Goal: Communication & Community: Answer question/provide support

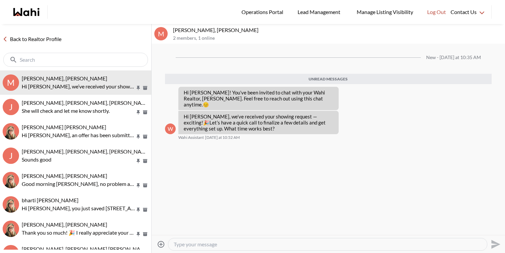
click at [203, 243] on textarea "Type your message" at bounding box center [328, 244] width 308 height 7
type textarea "No need for a call. Will confirm the showing shortly. Thanks"
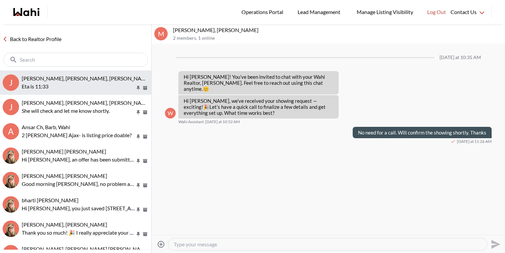
click at [85, 90] on p "Eta is 11:33" at bounding box center [79, 87] width 114 height 8
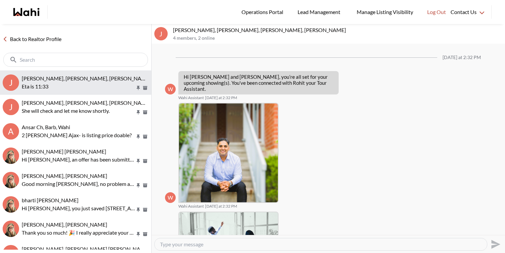
scroll to position [258, 0]
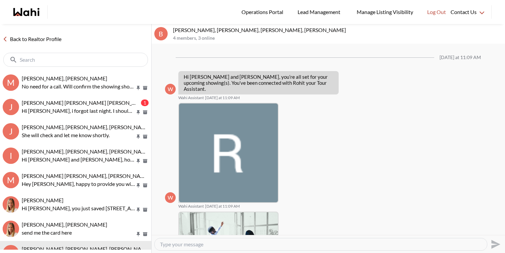
scroll to position [332, 0]
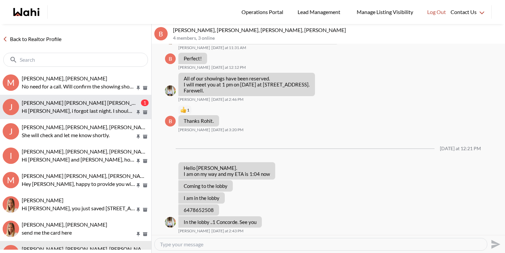
click at [71, 105] on span "[PERSON_NAME] [PERSON_NAME] [PERSON_NAME]" at bounding box center [85, 103] width 127 height 6
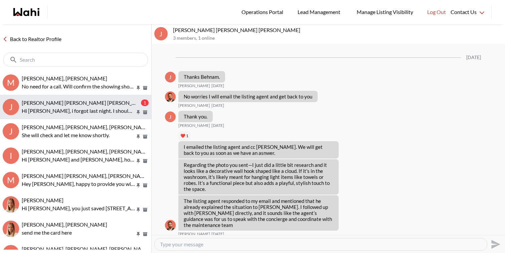
scroll to position [793, 0]
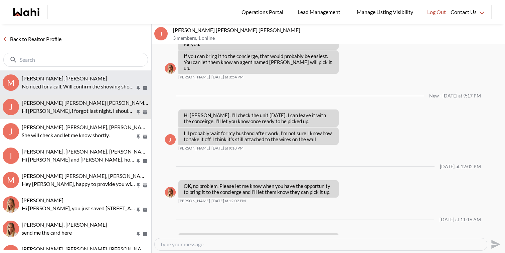
click at [80, 83] on p "No need for a call. Will confirm the showing shortly. Thanks" at bounding box center [79, 87] width 114 height 8
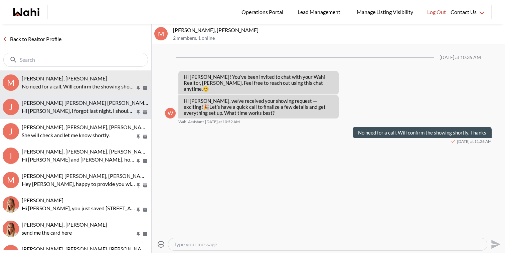
click at [79, 106] on span "Jerose Agunod, Chris Agunod, Michelle" at bounding box center [85, 103] width 127 height 6
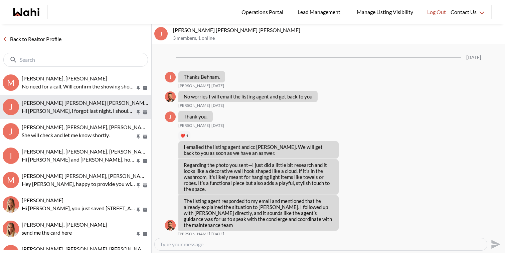
scroll to position [766, 0]
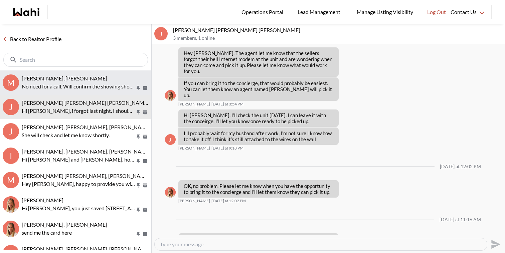
click at [56, 85] on p "No need for a call. Will confirm the showing shortly. Thanks" at bounding box center [79, 87] width 114 height 8
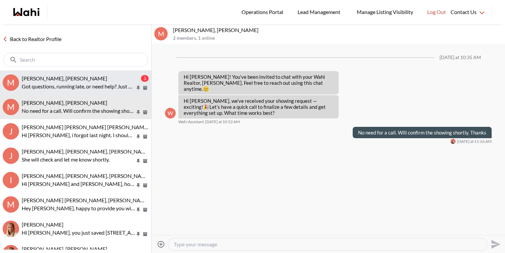
click at [54, 80] on span "[PERSON_NAME], [PERSON_NAME]" at bounding box center [65, 78] width 86 height 6
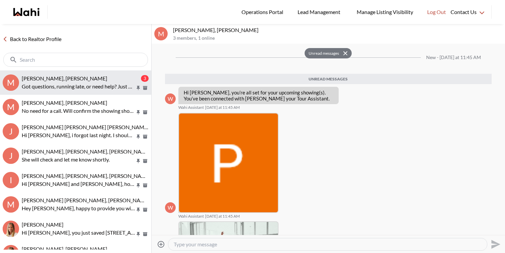
scroll to position [110, 0]
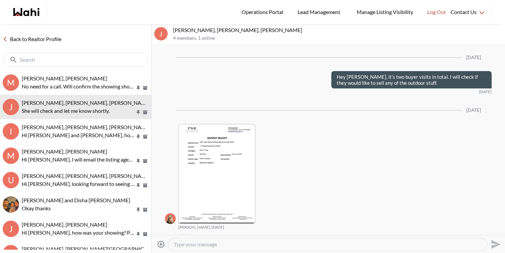
scroll to position [1524, 0]
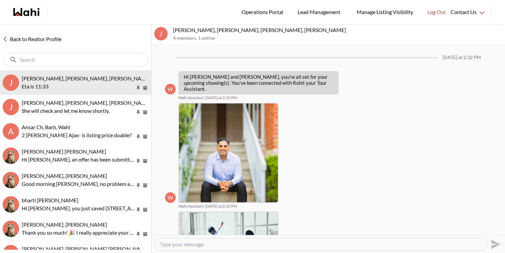
scroll to position [258, 0]
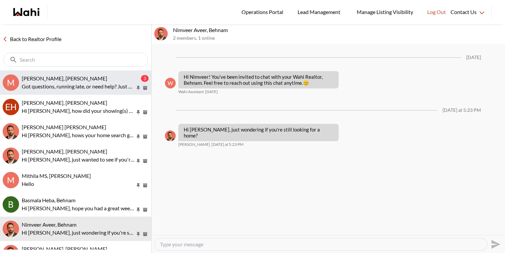
click at [48, 87] on p "Got questions, running late, or need help? Just message here. 😊 Here’s a quick …" at bounding box center [79, 87] width 114 height 8
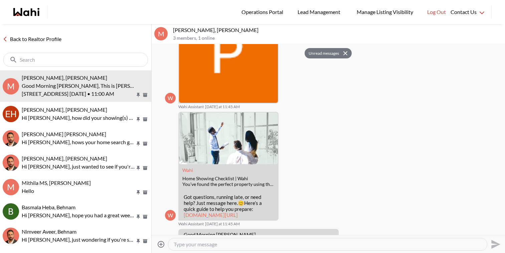
scroll to position [160, 0]
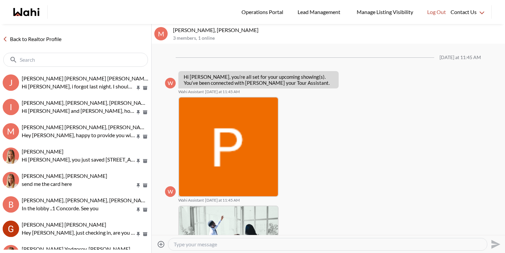
scroll to position [144, 0]
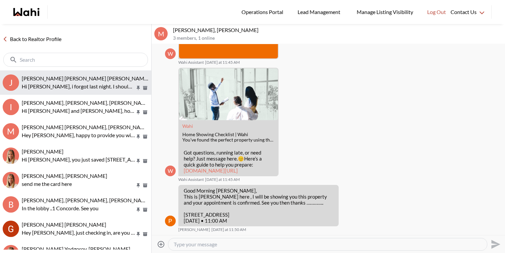
click at [76, 83] on p "Hi Michelle, i forgot last night. I should be able to leave the modem tonight..…" at bounding box center [79, 87] width 114 height 8
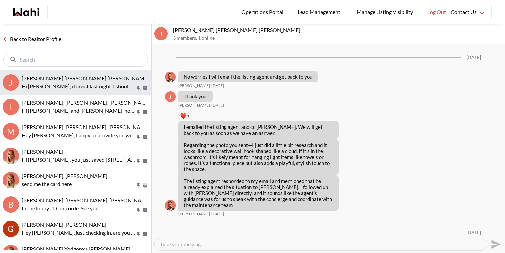
scroll to position [747, 0]
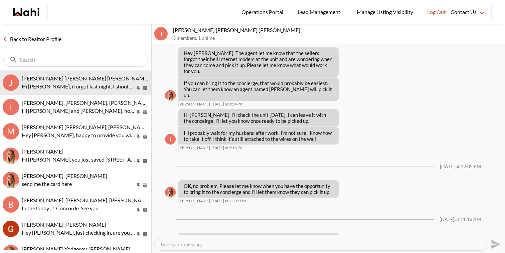
click at [235, 243] on textarea "Type your message" at bounding box center [321, 244] width 322 height 7
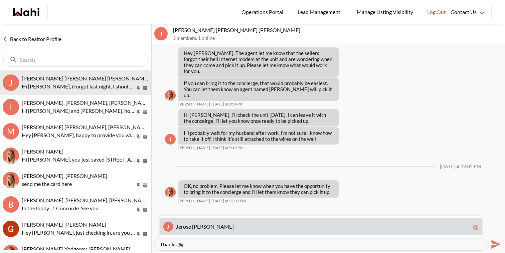
click at [238, 221] on div "J J erose Agunod @" at bounding box center [321, 227] width 322 height 17
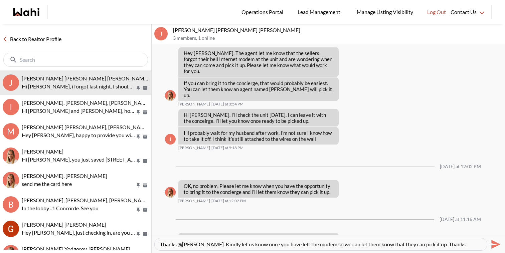
type textarea "Thanks @Jerose Agunod. Kindly let us know once you have left the modem so we ca…"
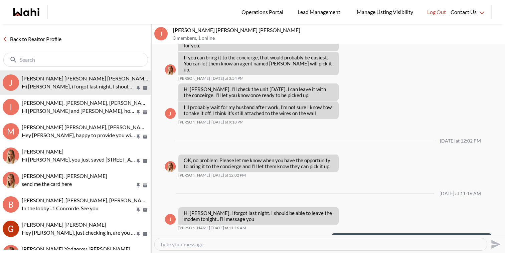
drag, startPoint x: 479, startPoint y: 228, endPoint x: 334, endPoint y: 222, distance: 144.1
click at [334, 234] on div "Message Failed · Unauthorized Thanks @Jerose Agunod . Kindly let us know once y…" at bounding box center [411, 245] width 160 height 23
copy p "Thanks @Jerose Agunod . Kindly let us know once you have left the modem so we c…"
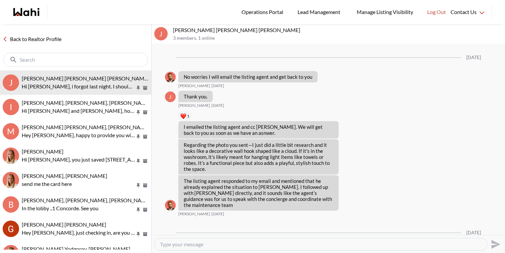
scroll to position [747, 0]
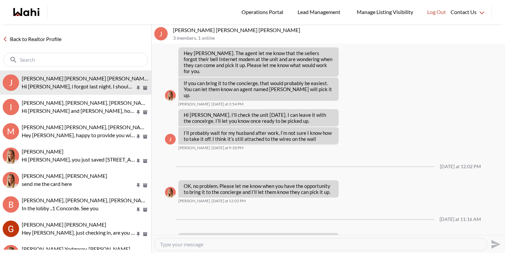
click at [247, 248] on div at bounding box center [321, 245] width 332 height 12
click at [246, 243] on textarea "Type your message" at bounding box center [321, 244] width 322 height 7
paste textarea "Thanks @Jerose Agunod. Kindly let us know once you have left the modem so we ca…"
type textarea "Thanks @Jerose Agunod. Kindly let us know once you have left the modem so we ca…"
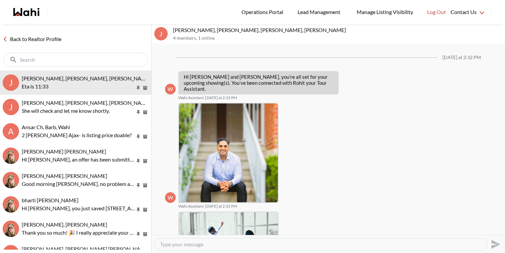
scroll to position [258, 0]
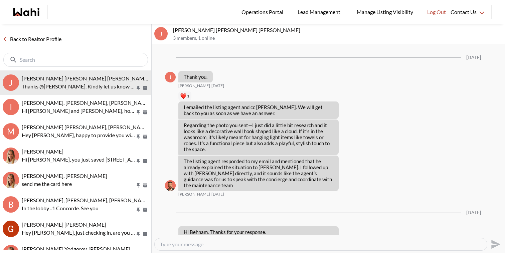
scroll to position [753, 0]
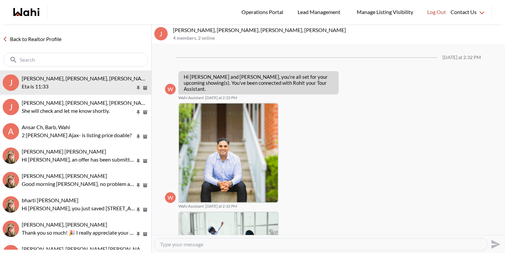
scroll to position [258, 0]
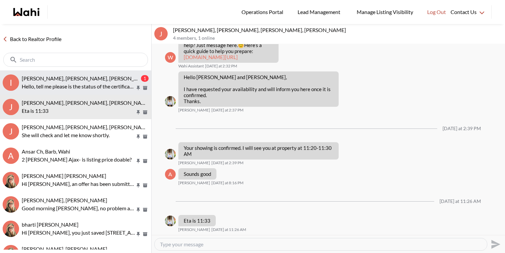
click at [68, 80] on span "[PERSON_NAME], [PERSON_NAME], [PERSON_NAME], [PERSON_NAME]" at bounding box center [108, 78] width 173 height 6
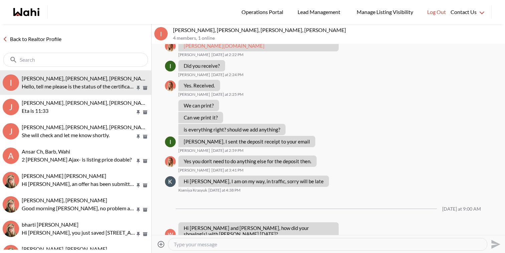
scroll to position [1168, 0]
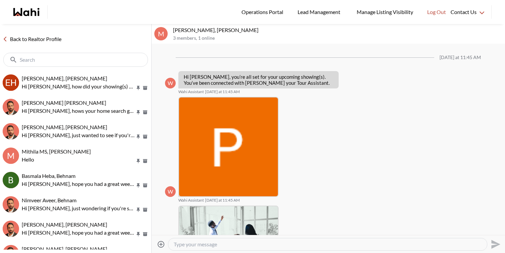
scroll to position [144, 0]
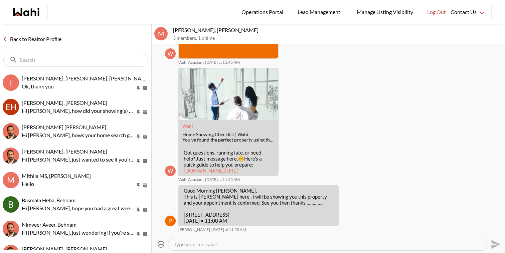
click at [45, 35] on link "Back to Realtor Profile" at bounding box center [32, 39] width 64 height 9
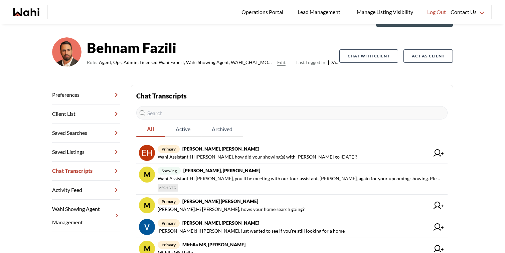
scroll to position [44, 0]
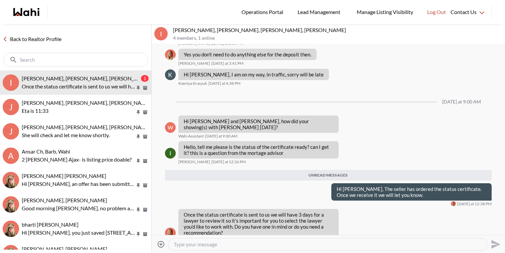
scroll to position [441, 0]
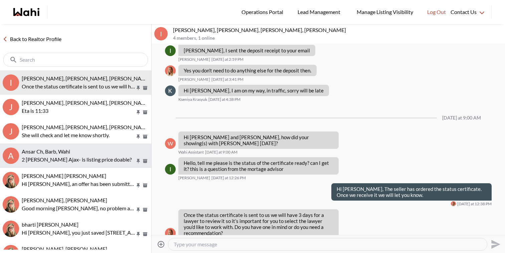
click at [80, 149] on div "Ansar Ch, Barb, Wahi" at bounding box center [85, 151] width 127 height 7
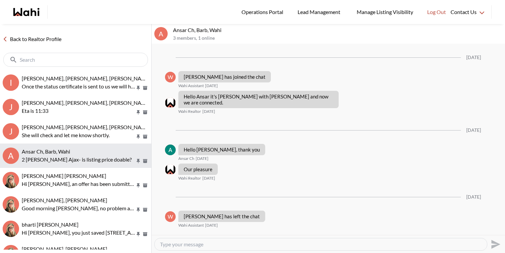
scroll to position [421, 0]
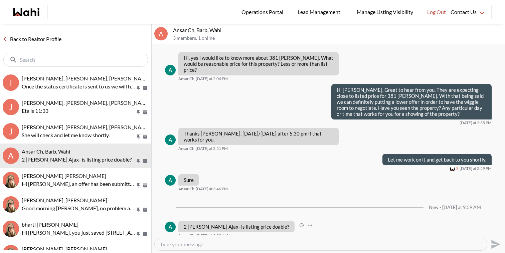
click at [244, 224] on p "2 Beatty Ajax- is listing price doable?" at bounding box center [237, 227] width 106 height 6
copy div "2 Beatty Ajax- is listing price doable?"
click at [197, 241] on textarea "Type your message" at bounding box center [321, 244] width 322 height 7
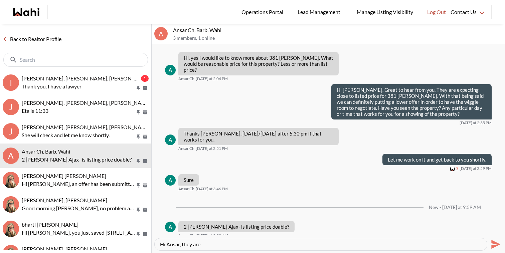
paste textarea "Offers To Be Reviewed On Tues. August 19th At 6:00 p.m.. Please Register By 5:0…"
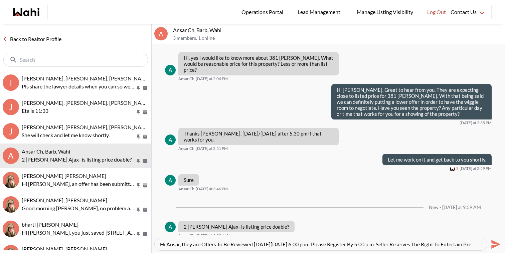
scroll to position [7, 0]
type textarea "Hi Ansar, they are Offers To Be Reviewed On Tues. August 19th At 6:00 p.m.. Ple…"
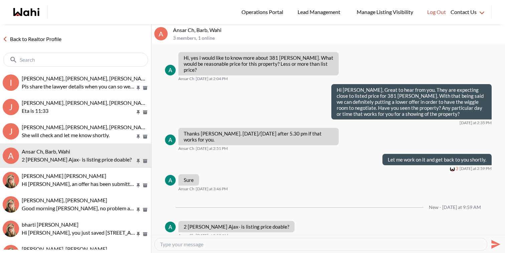
scroll to position [0, 0]
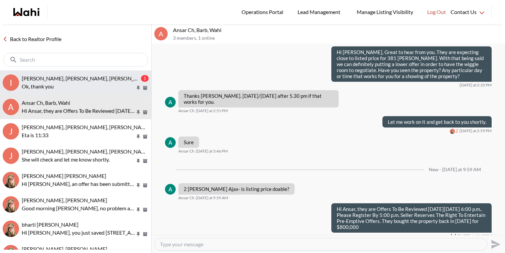
click at [75, 82] on div "Irina Krasyuk, Kseniya Krasyuk, Michelle, Faraz 1 Ok, thank you" at bounding box center [85, 82] width 127 height 15
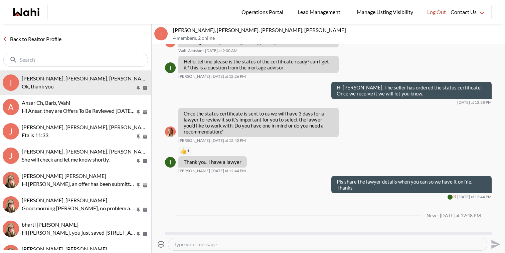
scroll to position [561, 0]
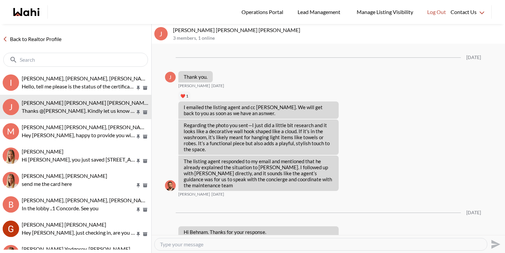
scroll to position [753, 0]
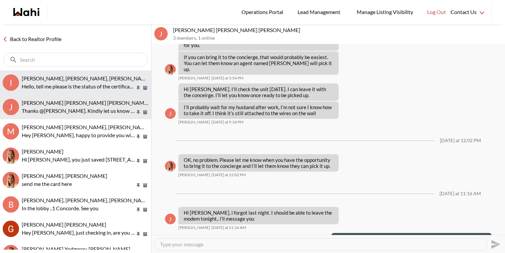
click at [89, 89] on p "Hello, tell me please is the status of the certificate ready? can I get it? thi…" at bounding box center [79, 87] width 114 height 8
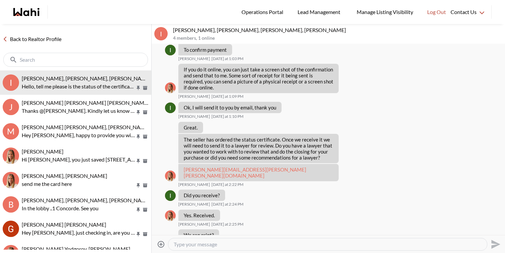
scroll to position [230, 0]
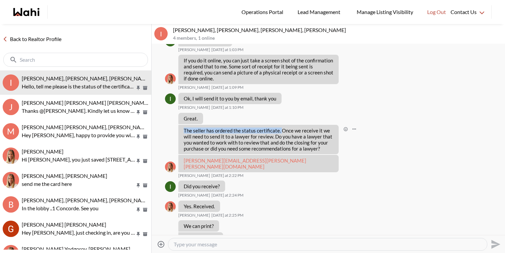
drag, startPoint x: 184, startPoint y: 124, endPoint x: 280, endPoint y: 126, distance: 95.3
click at [280, 128] on p "The seller has ordered the status certificate. Once we receive it we will need …" at bounding box center [259, 140] width 150 height 24
drag, startPoint x: 184, startPoint y: 123, endPoint x: 333, endPoint y: 126, distance: 149.4
click at [333, 126] on div "The seller has ordered the status certificate. Once we receive it we will need …" at bounding box center [258, 139] width 160 height 29
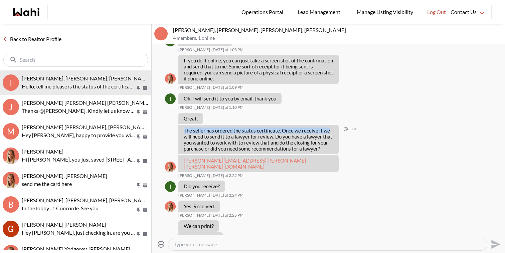
copy p "The seller has ordered the status certificate. Once we receive it we"
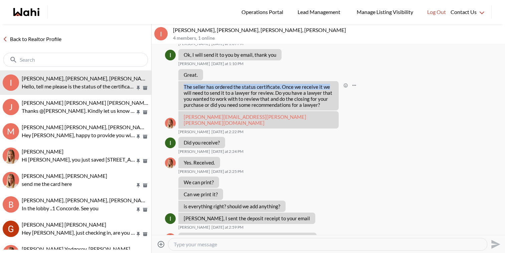
scroll to position [378, 0]
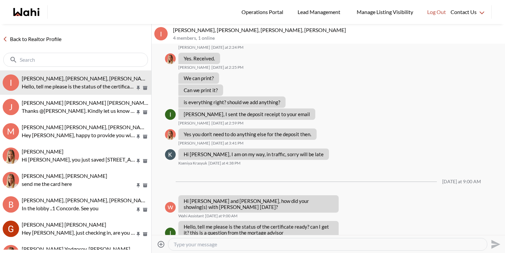
click at [245, 247] on textarea "Type your message" at bounding box center [328, 244] width 308 height 7
paste textarea "The seller has ordered the status certificate. Once we receive it we"
type textarea "Hi Irina, The seller has ordered the status certificate. Once we receive it we …"
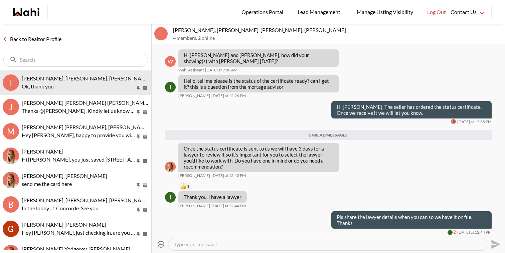
scroll to position [534, 0]
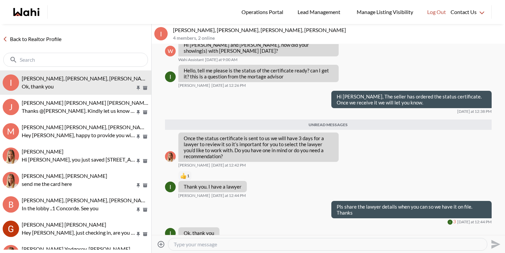
click at [186, 173] on div "Reactions: like" at bounding box center [183, 176] width 6 height 6
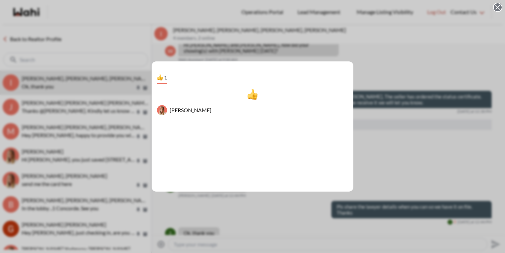
click at [408, 130] on div "1 Michelle Ryckman" at bounding box center [252, 126] width 505 height 253
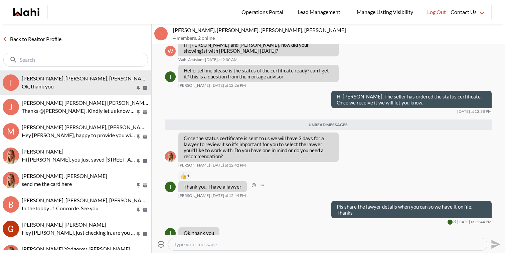
click at [28, 40] on link "Back to Realtor Profile" at bounding box center [32, 39] width 64 height 9
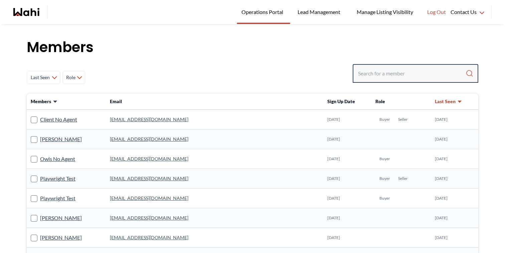
click at [374, 69] on input "Search input" at bounding box center [412, 74] width 108 height 12
type input "barb"
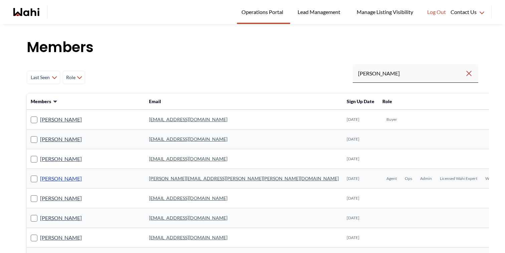
click at [58, 178] on link "Barbara Funt" at bounding box center [61, 178] width 42 height 9
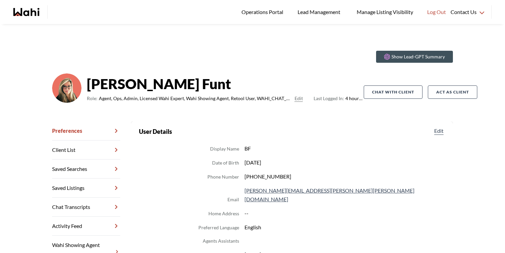
click at [87, 207] on link "Chat Transcripts" at bounding box center [86, 207] width 68 height 19
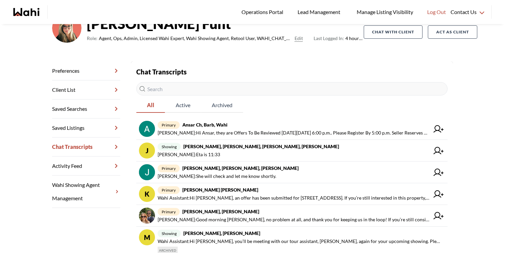
scroll to position [60, 0]
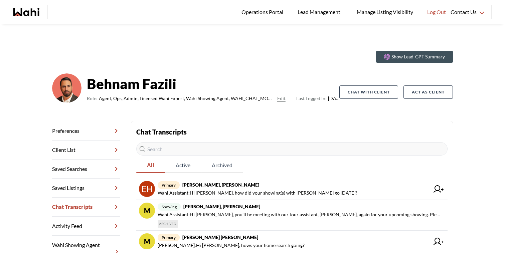
click at [273, 50] on div "Show Lead-GPT Summary [PERSON_NAME] Role: Agent, Ops, Admin, Licensed Wahi Expe…" at bounding box center [252, 83] width 401 height 76
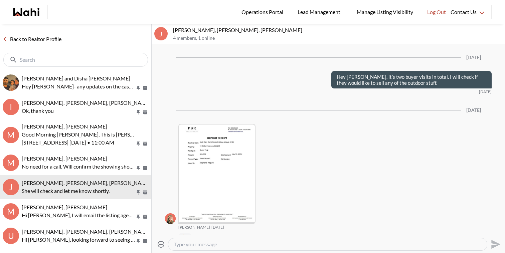
scroll to position [1524, 0]
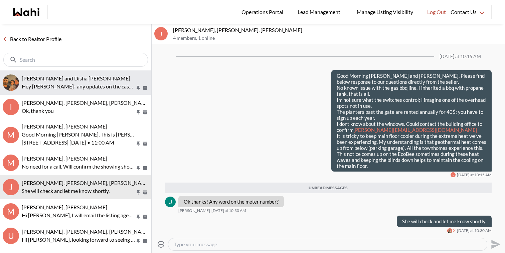
click at [105, 92] on button "Sidhant and Disha Vats, Faraz Hey Faraz- any updates on the cash back?" at bounding box center [75, 83] width 151 height 24
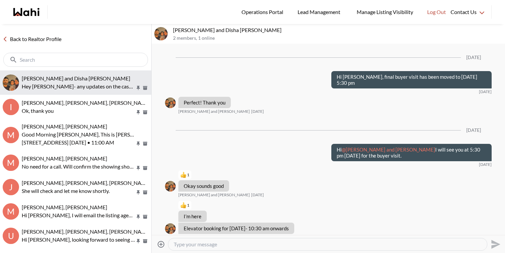
scroll to position [575, 0]
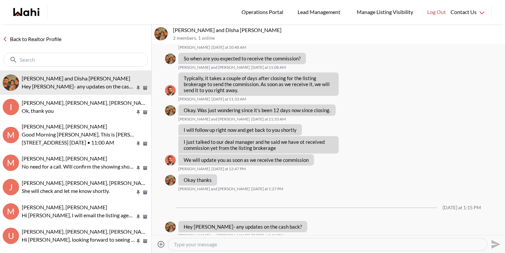
click at [325, 29] on p "Sidhant and Disha Vats, Faraz" at bounding box center [337, 30] width 329 height 7
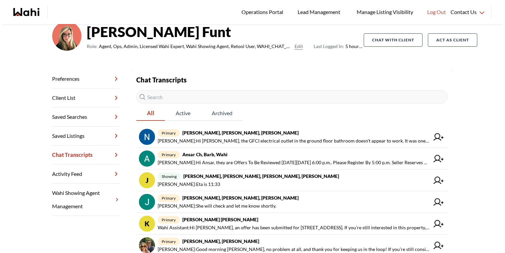
scroll to position [57, 0]
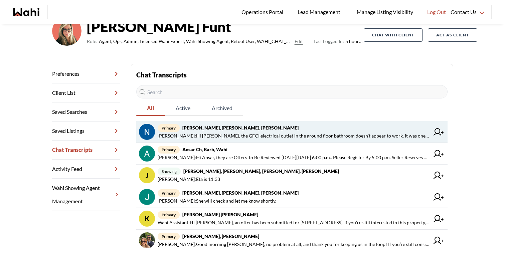
click at [239, 135] on span "Nick P : Hi Barb, the GFCI electrical outlet in the ground floor bathroom doesn…" at bounding box center [294, 136] width 272 height 8
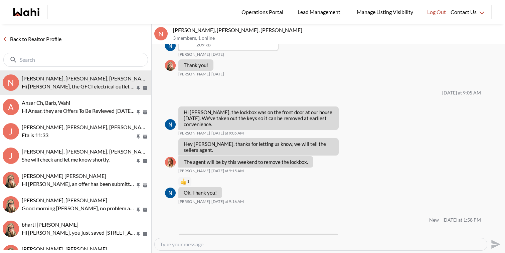
scroll to position [557, 0]
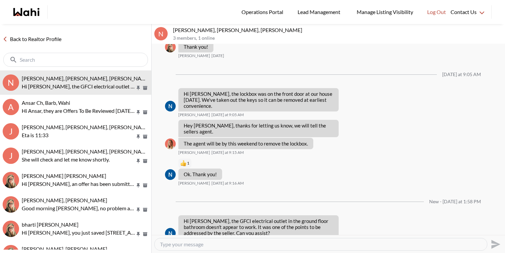
click at [234, 244] on textarea "Type your message" at bounding box center [321, 244] width 322 height 7
type textarea "Hey Nick, let me look into this and get back to you shortly."
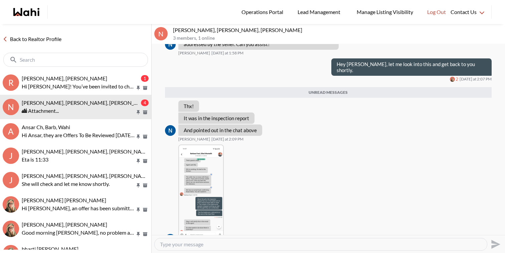
scroll to position [730, 0]
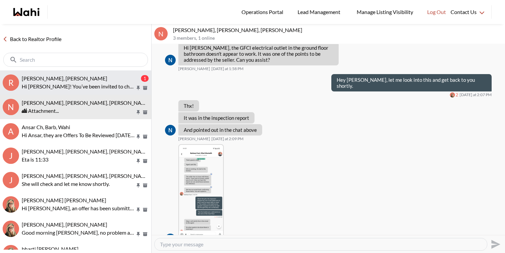
click at [60, 72] on button "R Romil Gaurav, Faraz 1 Hi Romil! You’ve been invited to chat with your Wahi Re…" at bounding box center [75, 83] width 151 height 24
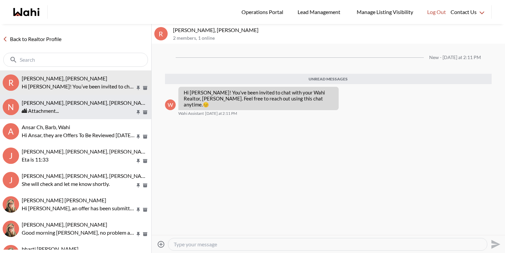
click at [68, 106] on div "Nick P, Ethel Monteilh, Barb 🏙 Attachment..." at bounding box center [85, 107] width 127 height 15
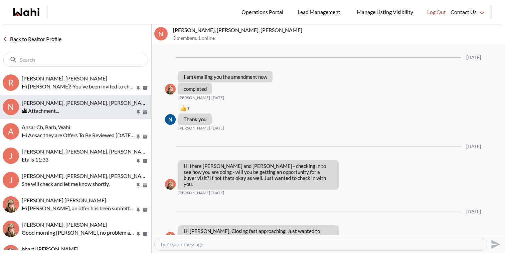
scroll to position [730, 0]
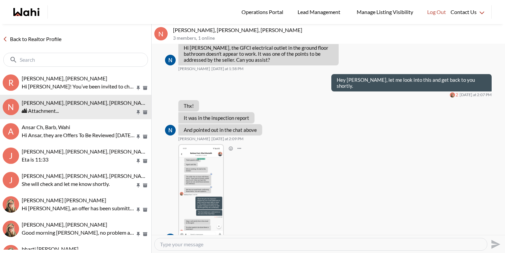
click at [208, 158] on img at bounding box center [201, 194] width 44 height 99
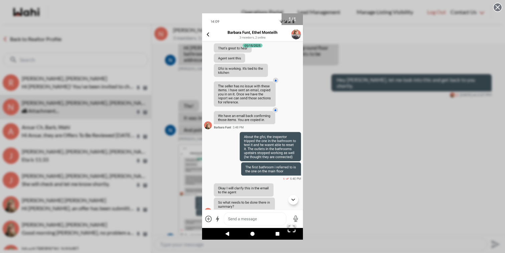
click at [316, 47] on div "1 / 1" at bounding box center [252, 126] width 505 height 253
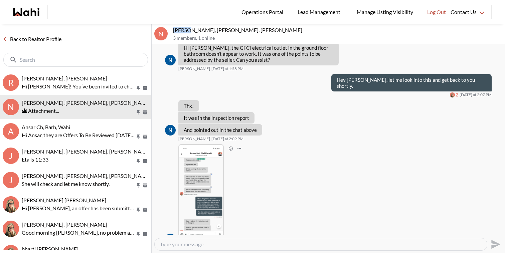
drag, startPoint x: 187, startPoint y: 30, endPoint x: 173, endPoint y: 27, distance: 14.1
click at [173, 27] on p "[PERSON_NAME], [PERSON_NAME], [PERSON_NAME]" at bounding box center [337, 30] width 329 height 7
copy p "[PERSON_NAME]"
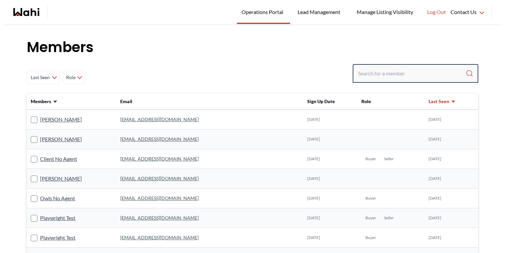
click at [388, 72] on input "Search input" at bounding box center [412, 74] width 108 height 12
paste input "[EMAIL_ADDRESS][DOMAIN_NAME]"
type input "[EMAIL_ADDRESS][DOMAIN_NAME]"
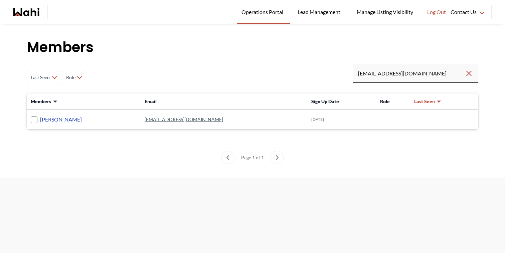
click at [66, 117] on link "[PERSON_NAME]" at bounding box center [61, 119] width 42 height 9
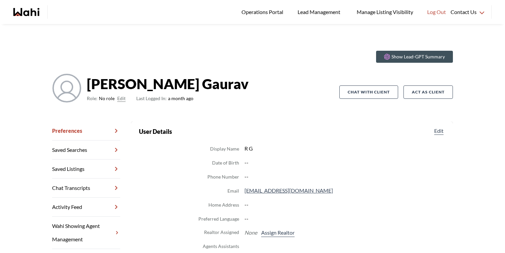
click at [119, 100] on button "Edit" at bounding box center [121, 99] width 8 height 8
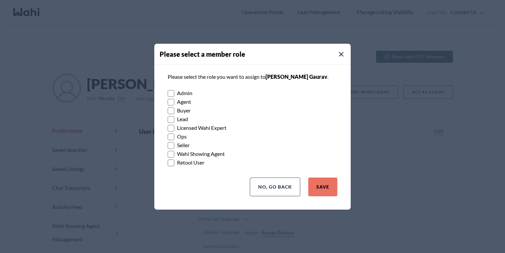
click at [187, 111] on label "Buyer" at bounding box center [253, 110] width 170 height 9
click at [168, 111] on input "Buyer" at bounding box center [168, 108] width 0 height 4
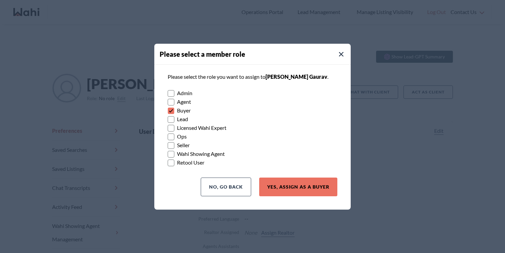
click at [291, 180] on button "Yes, Assign as a Buyer" at bounding box center [298, 187] width 78 height 19
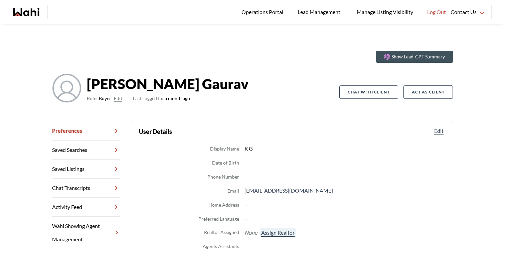
click at [278, 233] on button "Assign Realtor" at bounding box center [278, 233] width 36 height 9
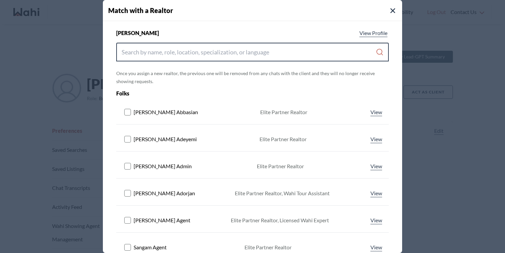
click at [288, 54] on input "Search input" at bounding box center [249, 52] width 254 height 12
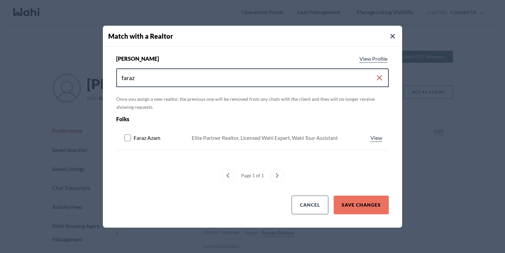
type input "faraz"
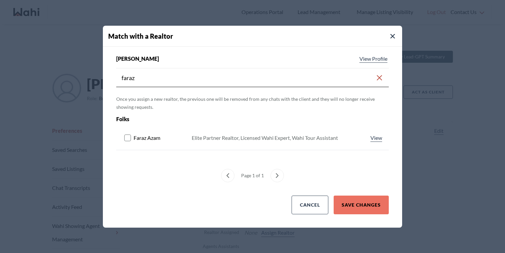
click at [153, 139] on span "Faraz Azam" at bounding box center [147, 138] width 27 height 8
click at [130, 140] on rect at bounding box center [128, 138] width 6 height 6
click at [368, 203] on button "Save Changes" at bounding box center [361, 205] width 55 height 19
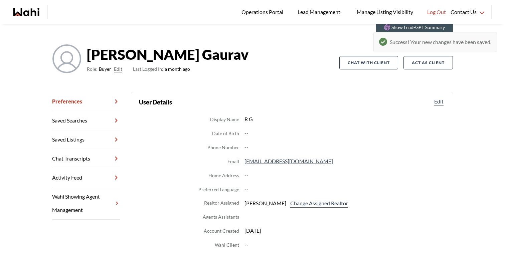
scroll to position [34, 0]
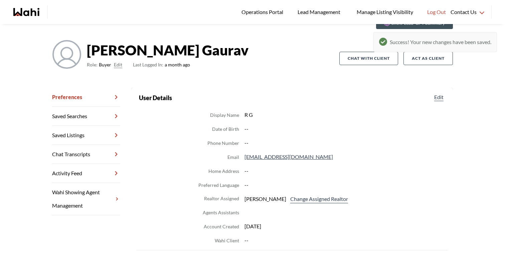
click at [20, 14] on icon "Wahi homepage" at bounding box center [17, 12] width 9 height 8
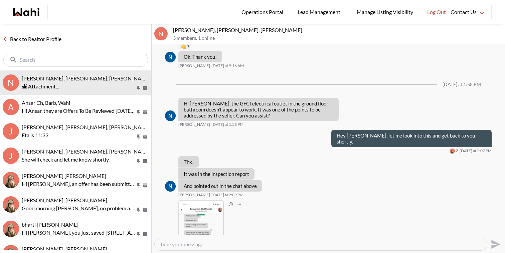
scroll to position [494, 0]
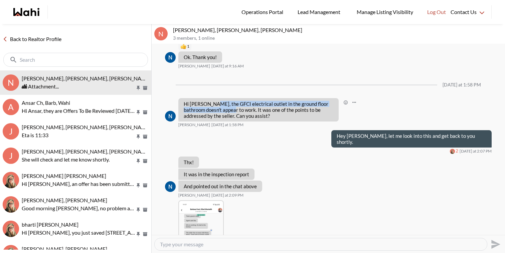
drag, startPoint x: 234, startPoint y: 104, endPoint x: 211, endPoint y: 96, distance: 24.5
click at [211, 101] on p "Hi [PERSON_NAME], the GFCI electrical outlet in the ground floor bathroom doesn…" at bounding box center [259, 110] width 150 height 18
copy p "GFCI electrical outlet in the ground floor bathroom doesn't appear to work"
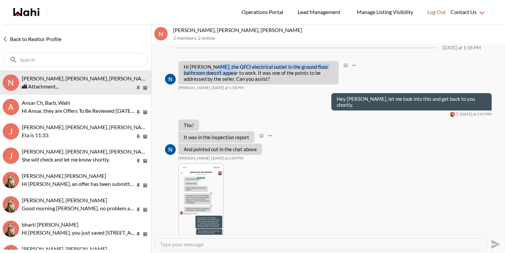
scroll to position [556, 0]
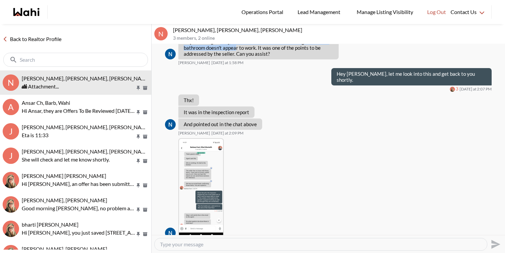
click at [248, 245] on textarea "Type your message" at bounding box center [321, 244] width 322 height 7
type textarea "I have sent and email out and cc'ed on the email as well. Will keep you posted.…"
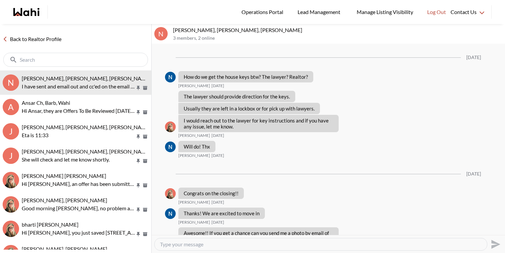
scroll to position [563, 0]
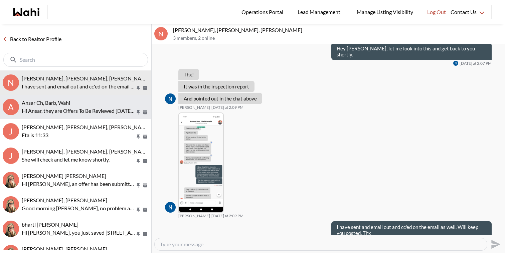
click at [78, 110] on p "Hi Ansar, they are Offers To Be Reviewed On Tues. August 19th At 6:00 p.m.. Ple…" at bounding box center [79, 111] width 114 height 8
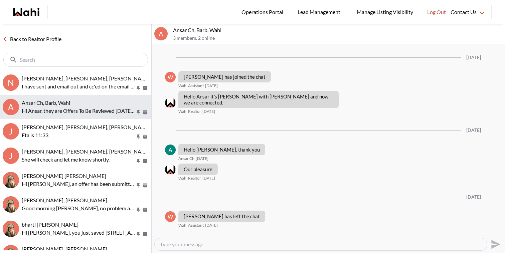
scroll to position [458, 0]
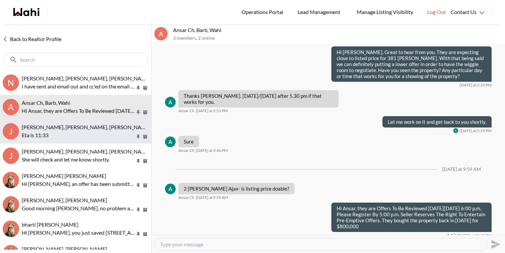
click at [81, 129] on span "Jessica Chen, Aman Muthreja, Rohit, Barbara" at bounding box center [108, 127] width 173 height 6
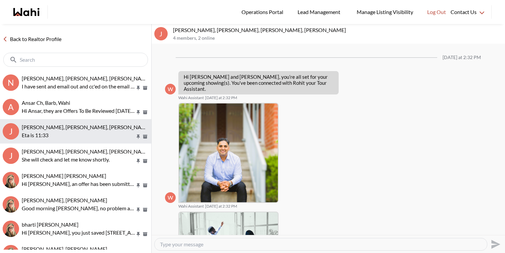
scroll to position [258, 0]
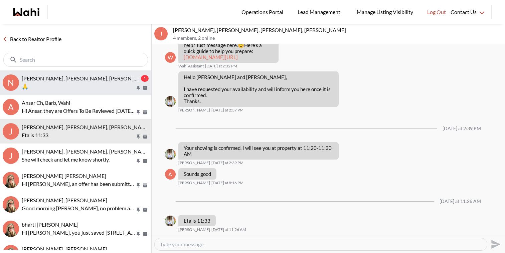
click at [79, 80] on span "Nick P, Ethel Monteilh, Barb" at bounding box center [86, 78] width 129 height 6
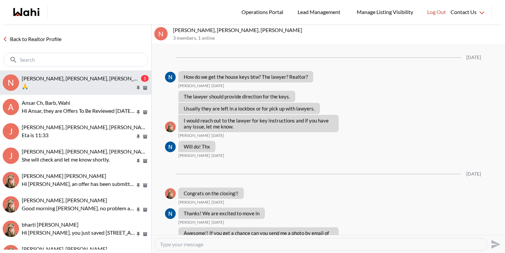
scroll to position [627, 0]
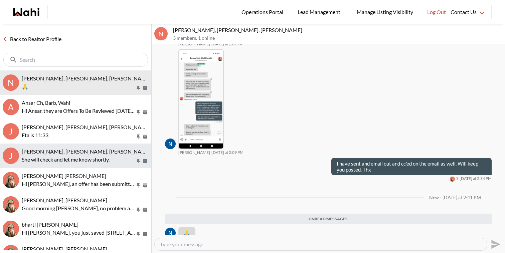
click at [97, 156] on p "She will check and let me know shortly." at bounding box center [79, 160] width 114 height 8
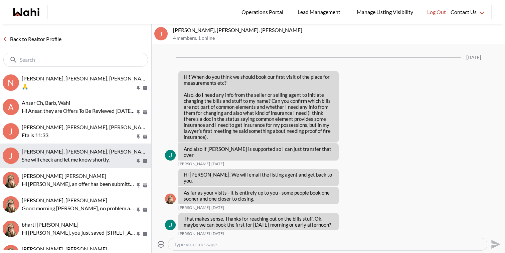
scroll to position [1290, 0]
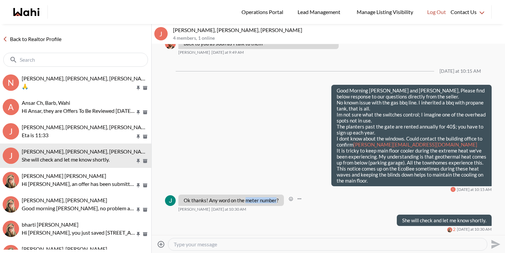
drag, startPoint x: 277, startPoint y: 201, endPoint x: 247, endPoint y: 203, distance: 29.8
click at [247, 203] on p "Ok thanks! Any word on the meter number?" at bounding box center [231, 200] width 95 height 6
copy p "meter number"
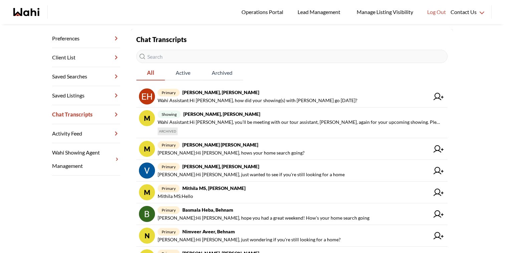
scroll to position [94, 0]
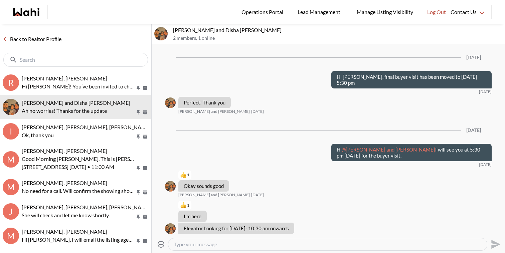
scroll to position [633, 0]
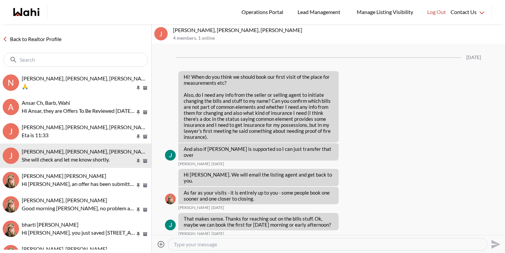
scroll to position [1290, 0]
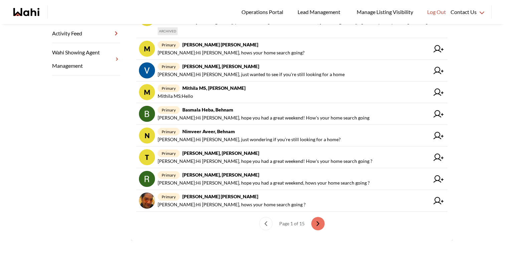
scroll to position [202, 0]
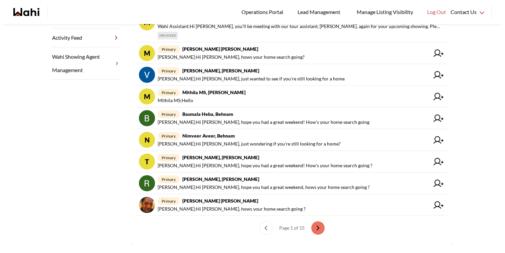
scroll to position [192, 0]
